Goal: Task Accomplishment & Management: Use online tool/utility

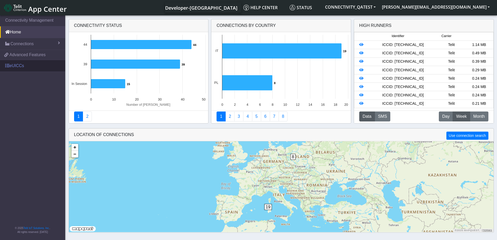
click at [25, 63] on link "eUICCs" at bounding box center [32, 65] width 65 height 11
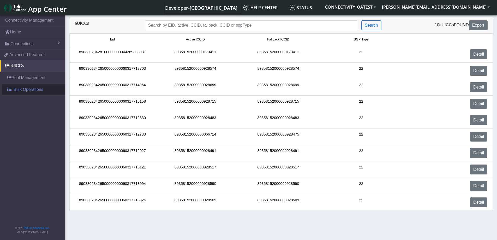
click at [22, 88] on span "Bulk Operations" at bounding box center [29, 89] width 30 height 6
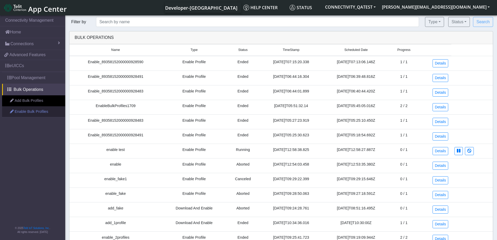
click at [31, 113] on link "Enable Bulk Profiles" at bounding box center [33, 111] width 63 height 11
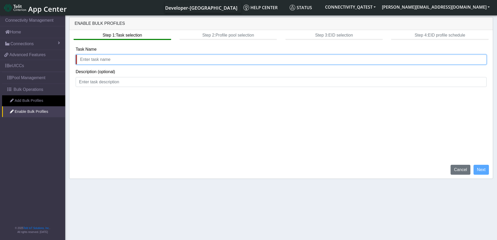
click at [107, 61] on input "text" at bounding box center [281, 59] width 411 height 10
type input "pool issue test"
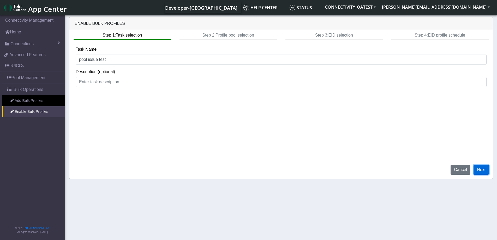
click at [485, 168] on button "Next" at bounding box center [480, 170] width 15 height 10
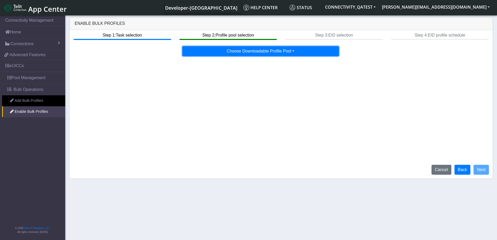
click at [274, 51] on button "Choose Downloadable Profile Pool" at bounding box center [260, 51] width 156 height 10
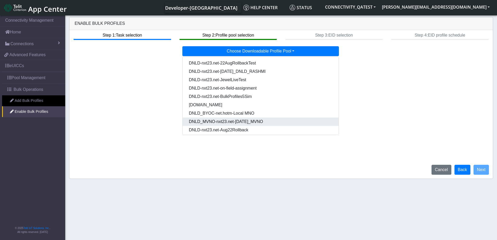
click at [257, 123] on Poola870d574-35c7-4bd7-ac35-f027b82bfe47-dropdown "DNLD_MVNO-nxt23.net-[DATE]_MVNO" at bounding box center [261, 121] width 156 height 8
